Goal: Find specific page/section: Find specific page/section

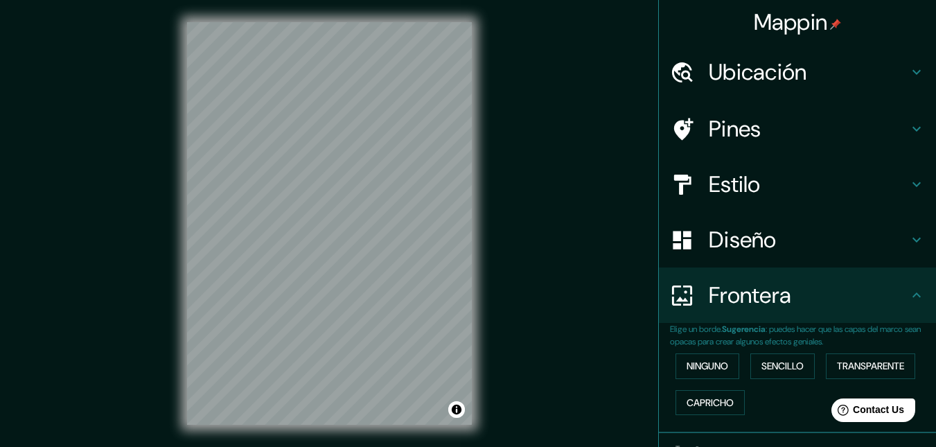
scroll to position [51, 0]
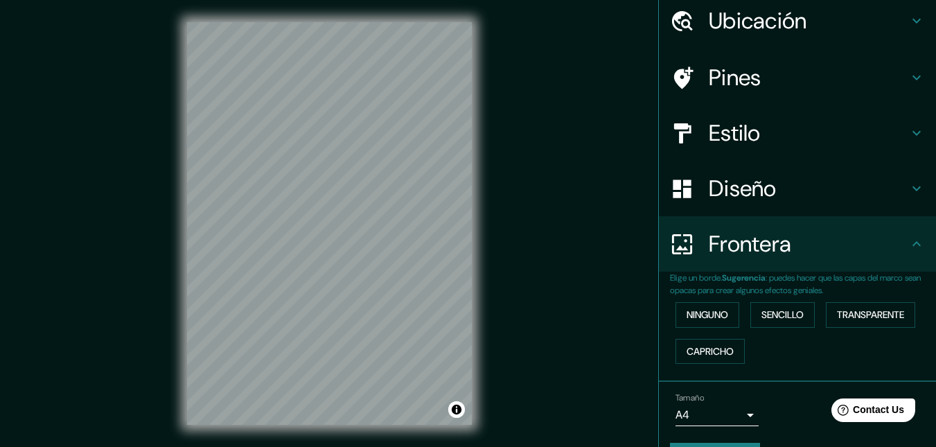
click at [566, 273] on div "Mappin Ubicación [PERSON_NAME], [GEOGRAPHIC_DATA], [GEOGRAPHIC_DATA] Pines Esti…" at bounding box center [468, 234] width 936 height 469
click at [324, 148] on div at bounding box center [324, 149] width 11 height 11
click at [322, 176] on div at bounding box center [322, 172] width 11 height 11
click at [315, 169] on div at bounding box center [315, 169] width 11 height 11
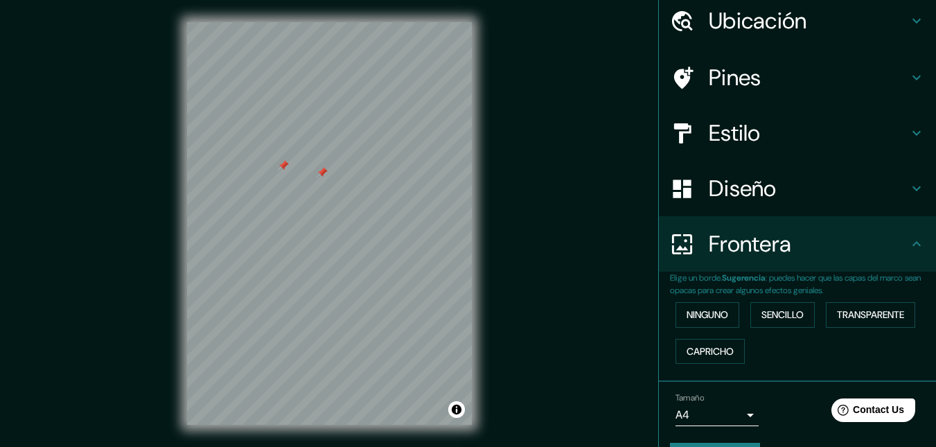
click at [322, 172] on div at bounding box center [322, 172] width 11 height 11
click at [283, 168] on div at bounding box center [283, 165] width 11 height 11
click at [322, 218] on div at bounding box center [322, 215] width 11 height 11
click at [288, 335] on div at bounding box center [290, 332] width 11 height 11
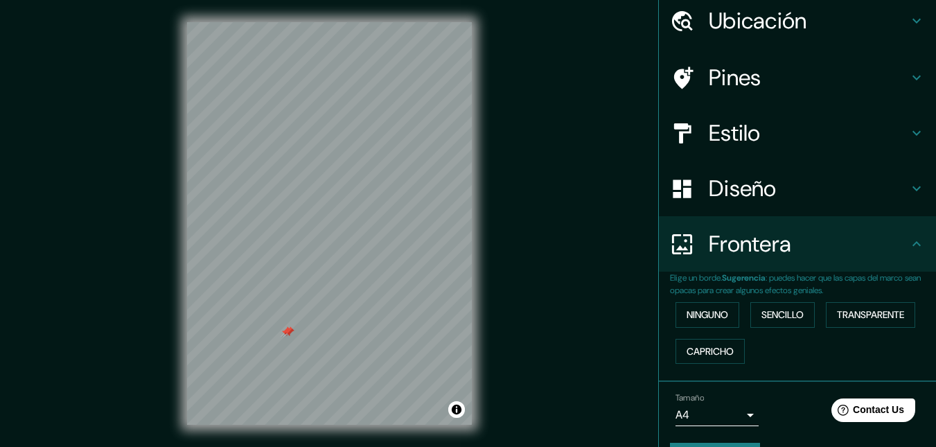
click at [282, 329] on div at bounding box center [286, 331] width 11 height 11
click at [288, 329] on div at bounding box center [288, 331] width 11 height 11
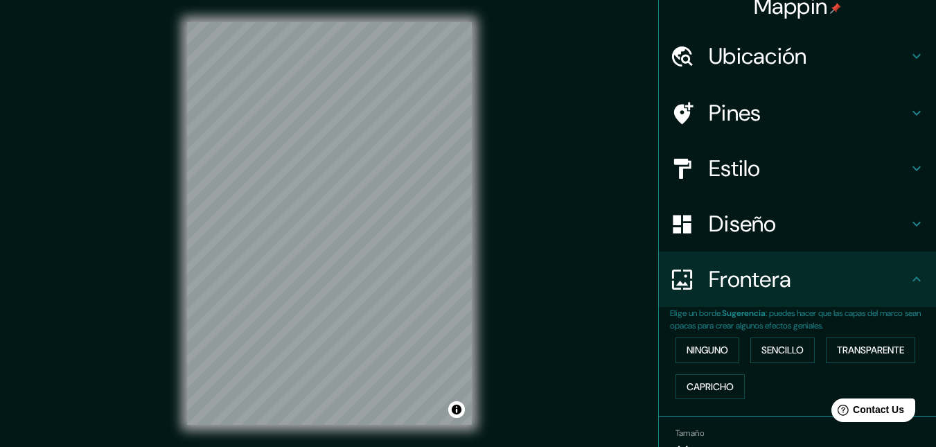
scroll to position [0, 0]
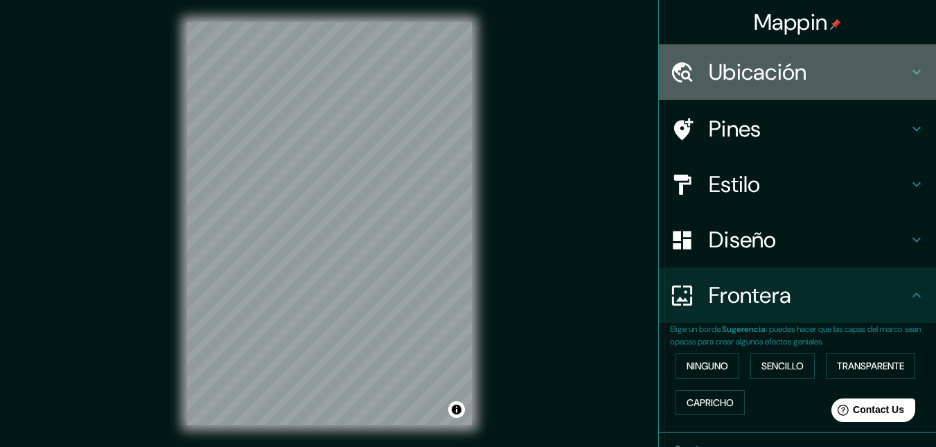
click at [743, 61] on h4 "Ubicación" at bounding box center [809, 72] width 200 height 28
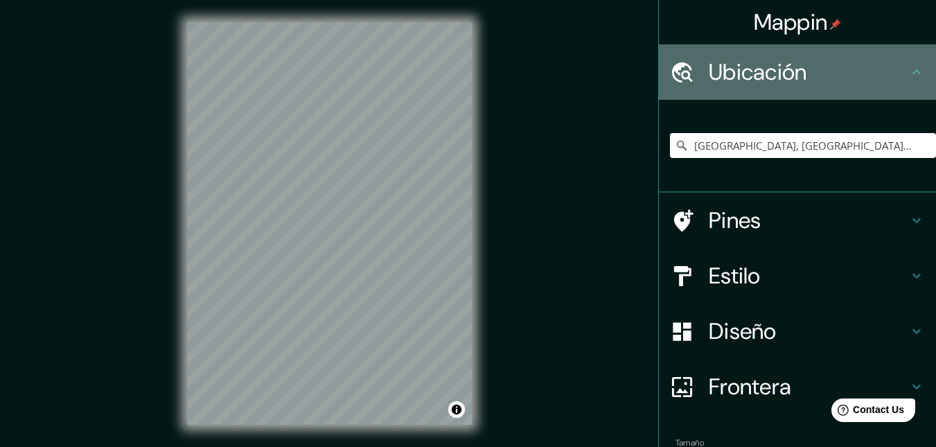
click at [750, 67] on h4 "Ubicación" at bounding box center [809, 72] width 200 height 28
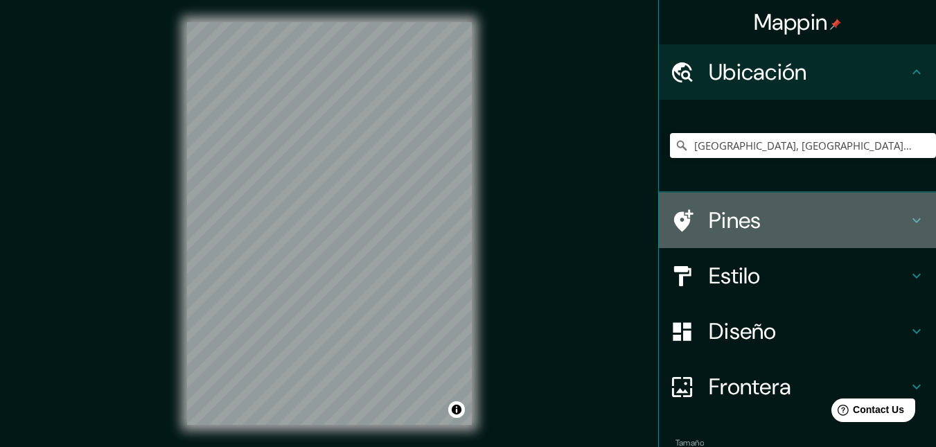
click at [723, 211] on h4 "Pines" at bounding box center [809, 220] width 200 height 28
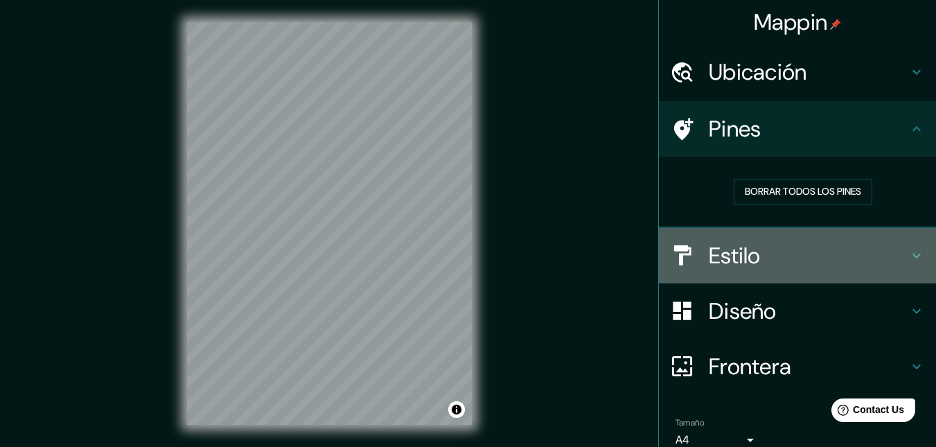
click at [744, 251] on h4 "Estilo" at bounding box center [809, 256] width 200 height 28
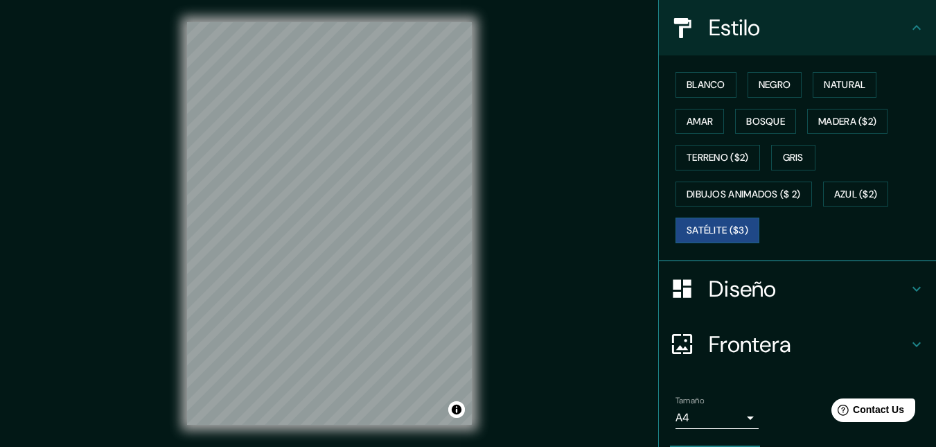
scroll to position [170, 0]
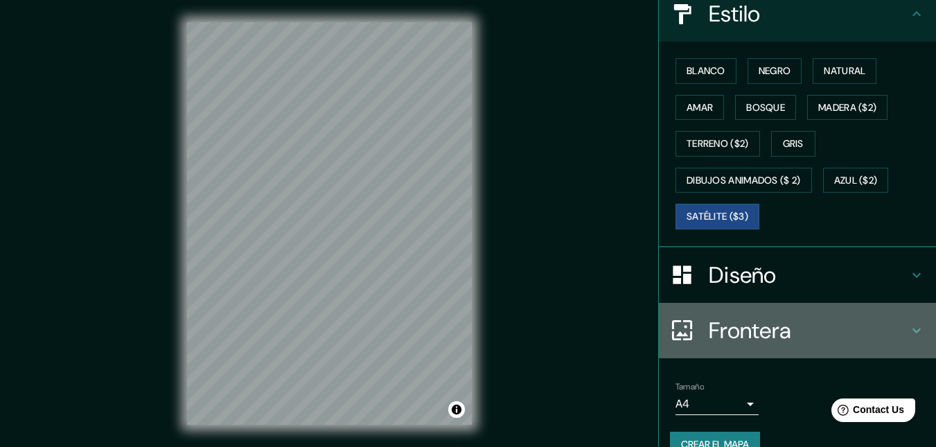
click at [918, 310] on div "Frontera" at bounding box center [797, 330] width 277 height 55
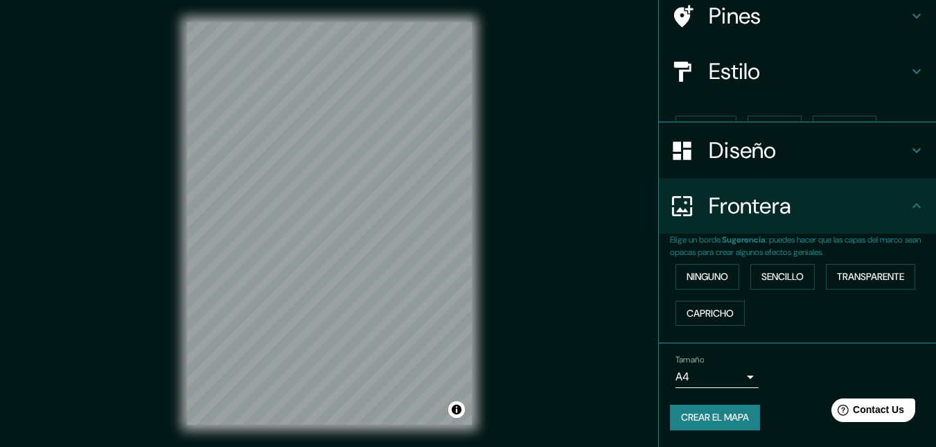
scroll to position [89, 0]
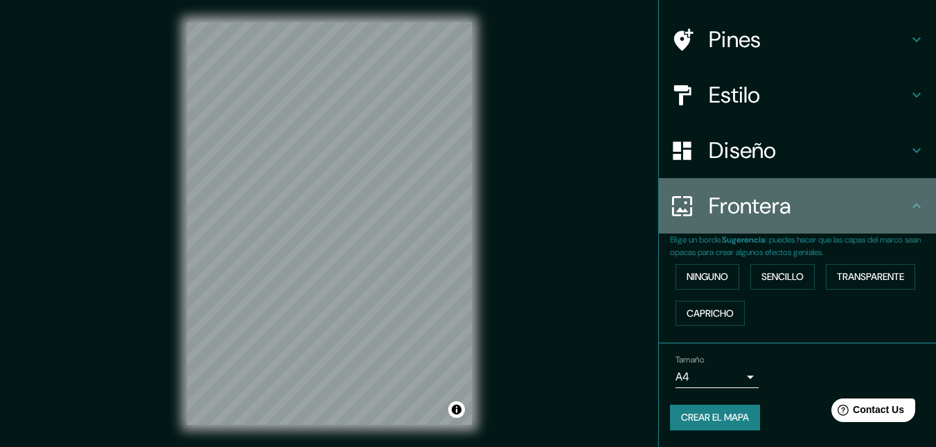
click at [908, 201] on icon at bounding box center [916, 205] width 17 height 17
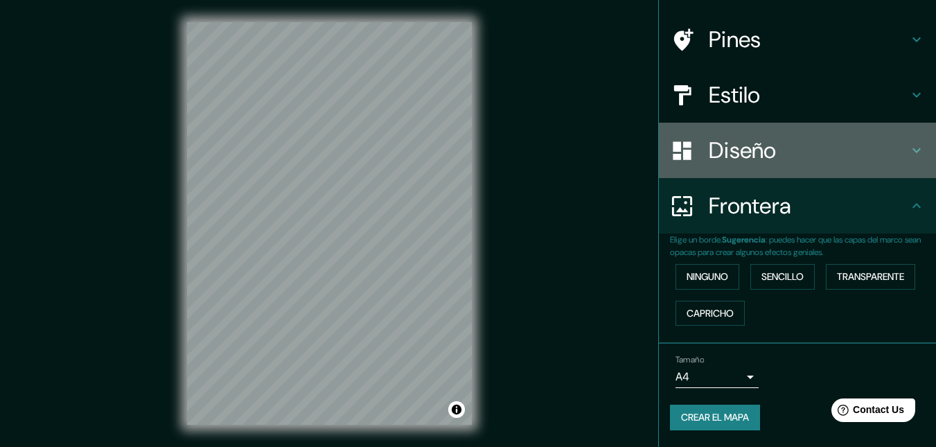
click at [890, 147] on h4 "Diseño" at bounding box center [809, 151] width 200 height 28
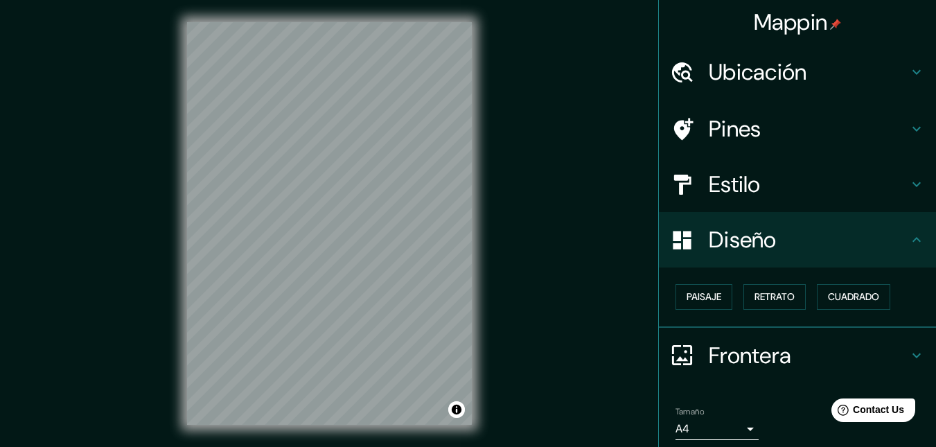
scroll to position [51, 0]
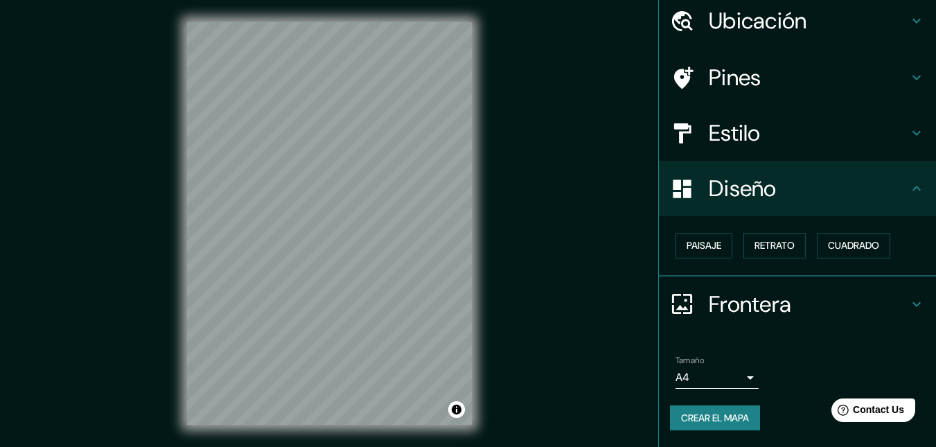
click at [541, 291] on div "Mappin Ubicación [PERSON_NAME], [GEOGRAPHIC_DATA], [GEOGRAPHIC_DATA] Pines Esti…" at bounding box center [468, 234] width 936 height 469
